Goal: Navigation & Orientation: Understand site structure

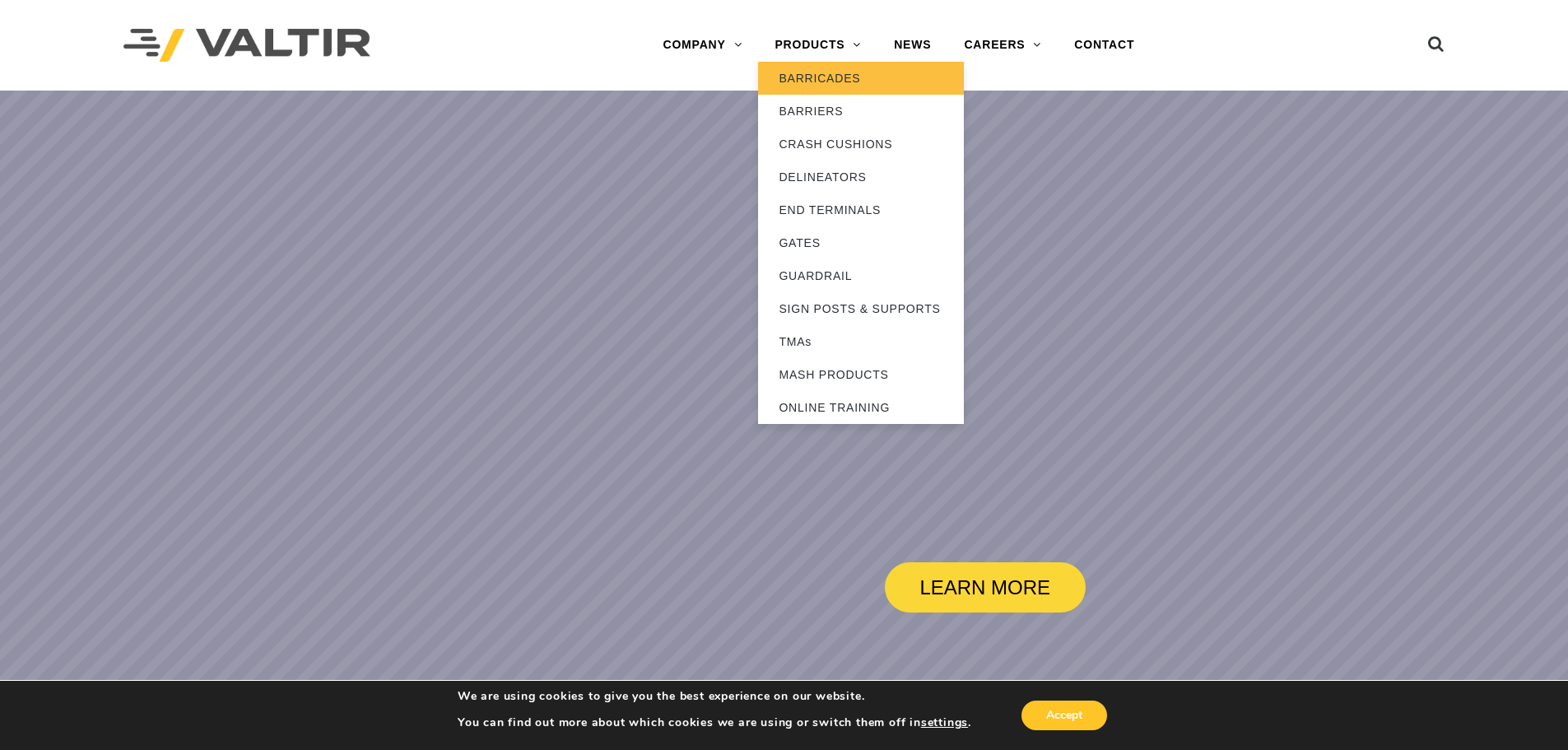
click at [823, 71] on link "BARRICADES" at bounding box center [860, 78] width 205 height 32
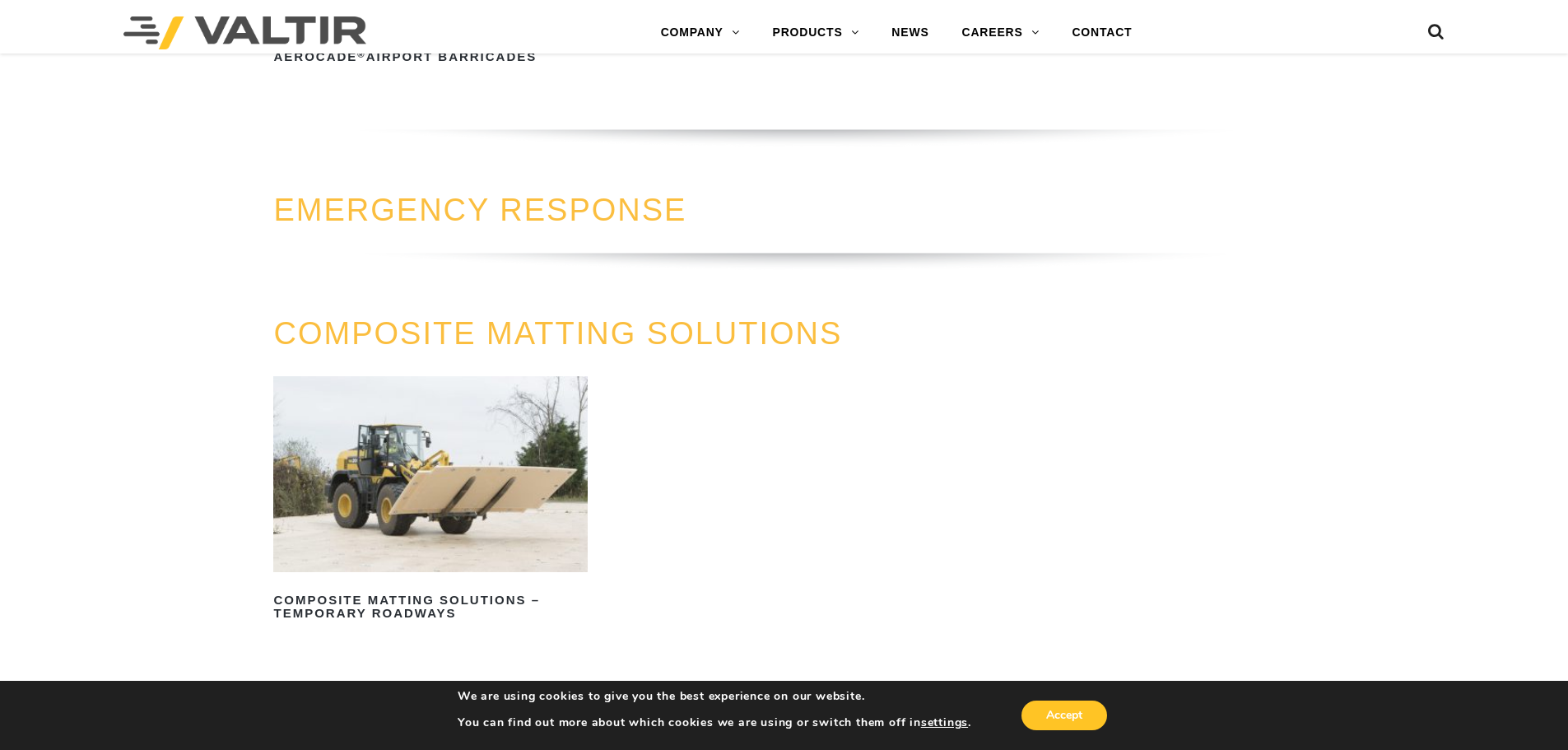
scroll to position [1975, 0]
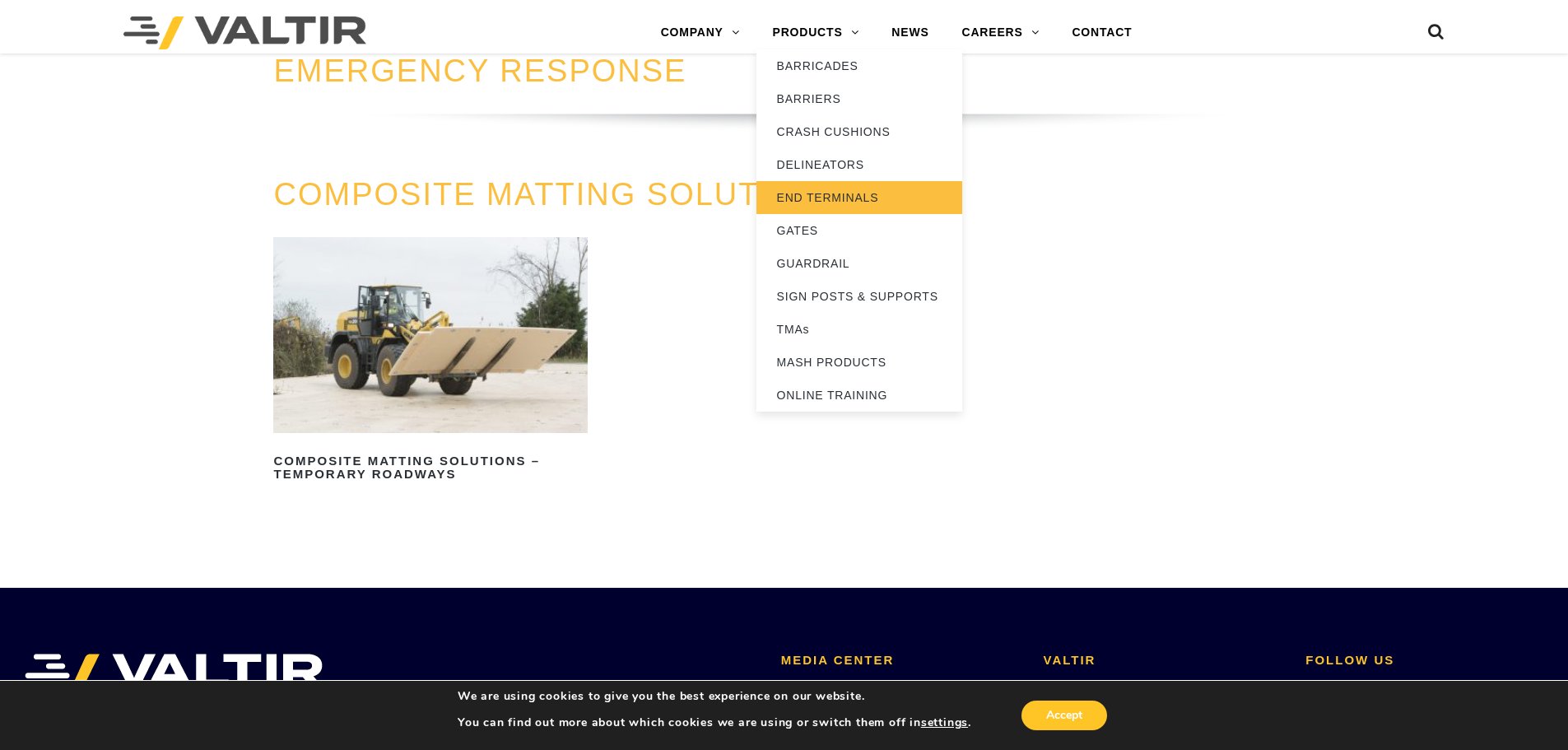
click at [825, 201] on link "END TERMINALS" at bounding box center [859, 198] width 205 height 32
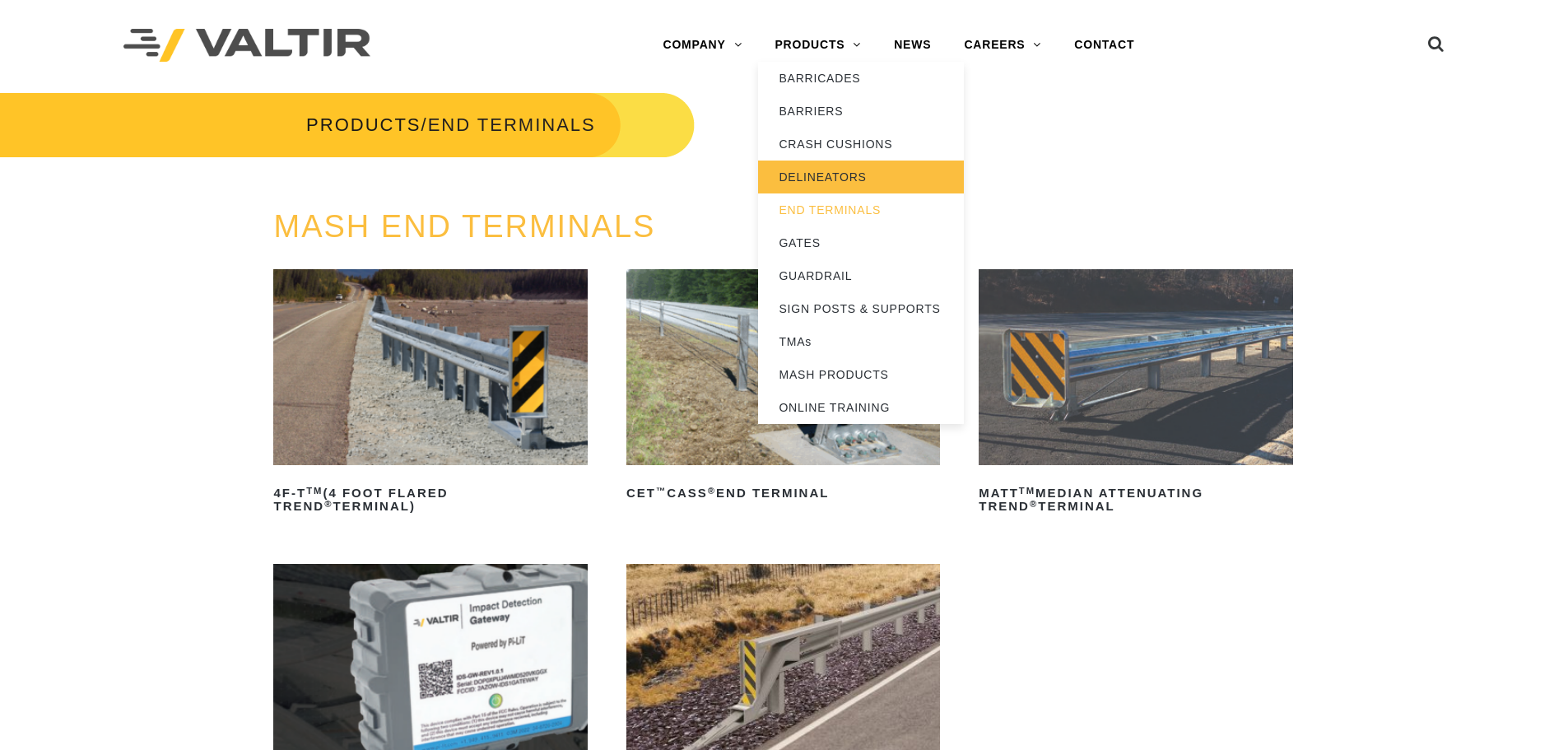
click at [828, 181] on link "DELINEATORS" at bounding box center [860, 177] width 205 height 32
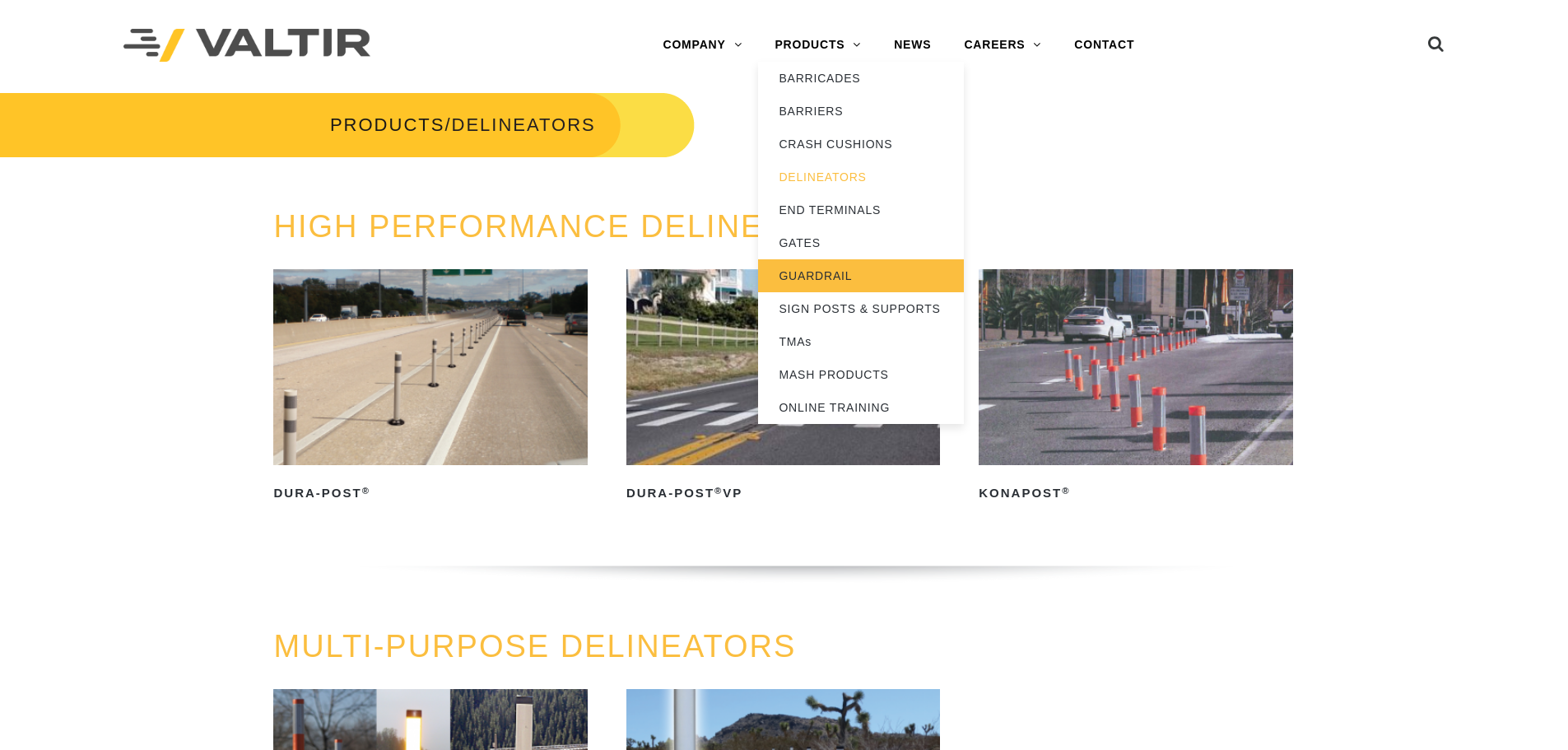
click at [860, 285] on link "GUARDRAIL" at bounding box center [860, 275] width 205 height 32
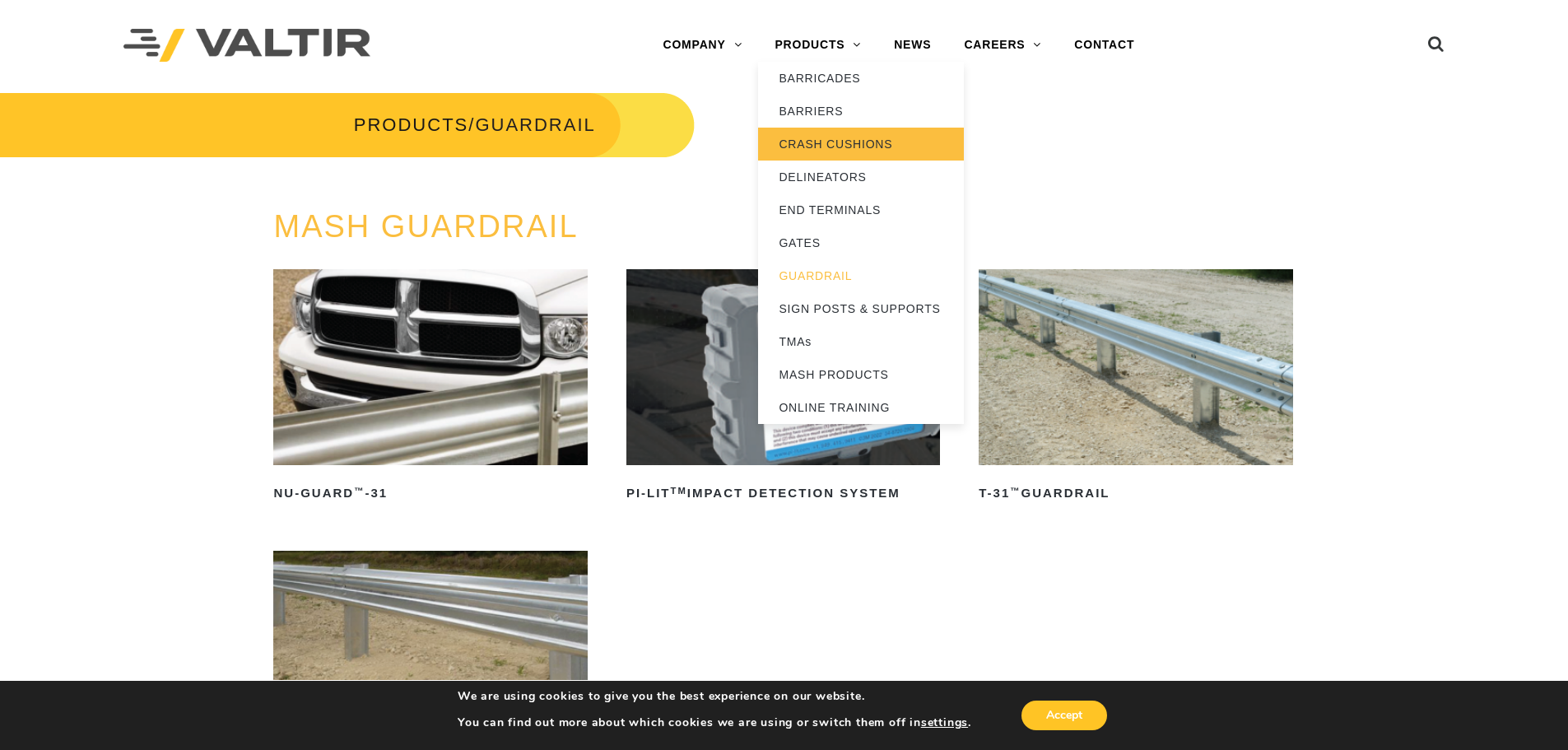
click at [836, 144] on link "CRASH CUSHIONS" at bounding box center [860, 144] width 205 height 32
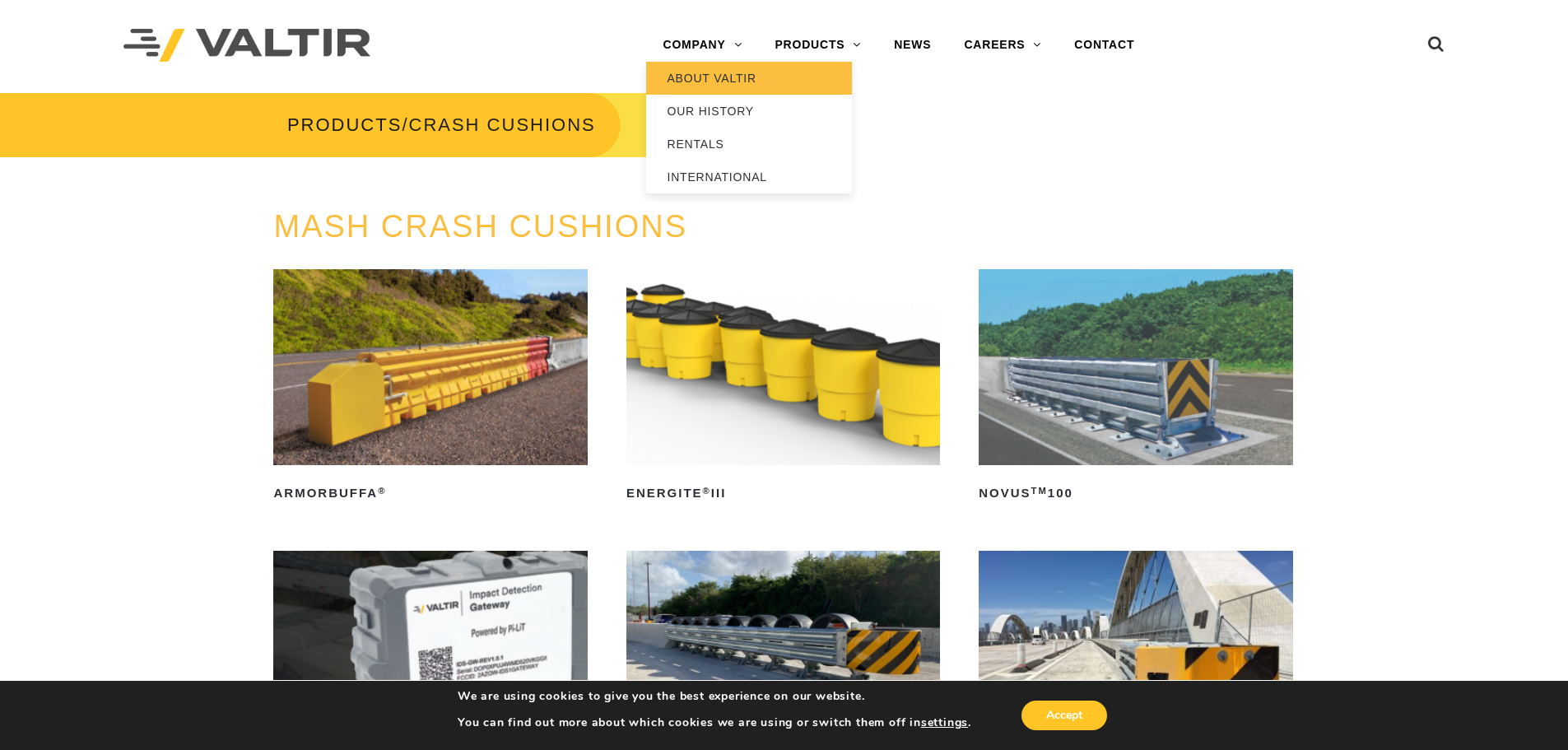
click at [704, 77] on link "ABOUT VALTIR" at bounding box center [748, 78] width 205 height 32
